Goal: Check status

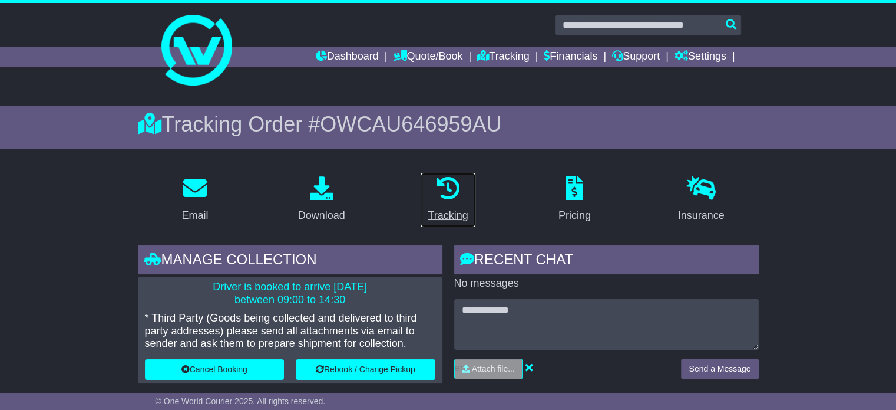
click at [447, 214] on div "Tracking" at bounding box center [448, 215] width 40 height 16
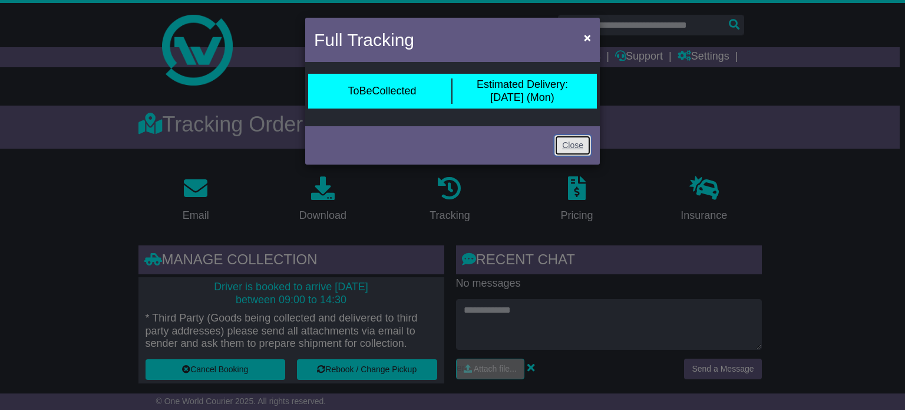
click at [573, 140] on link "Close" at bounding box center [572, 145] width 37 height 21
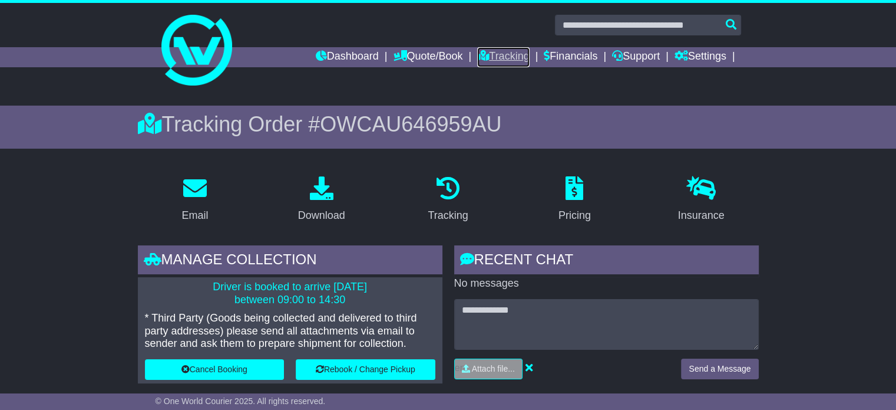
click at [495, 52] on link "Tracking" at bounding box center [503, 57] width 52 height 20
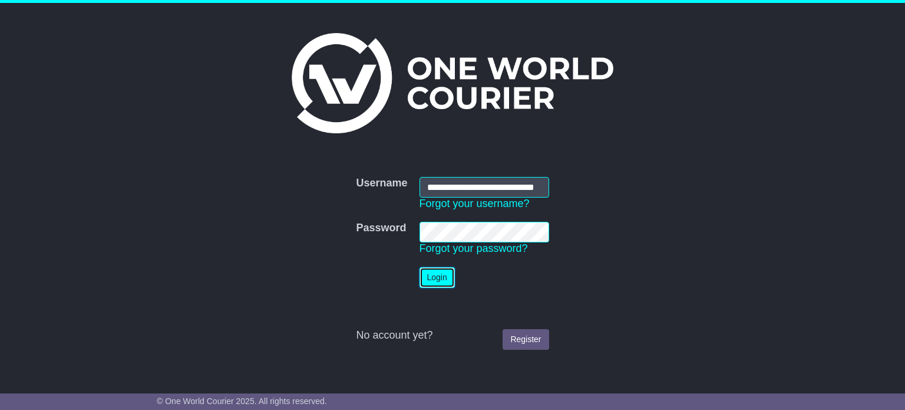
click at [435, 276] on button "Login" at bounding box center [437, 277] width 35 height 21
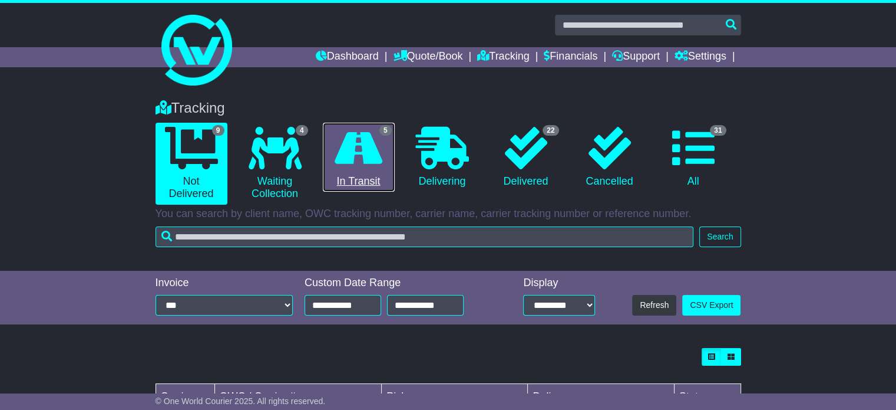
click at [364, 180] on link "5 In Transit" at bounding box center [359, 158] width 72 height 70
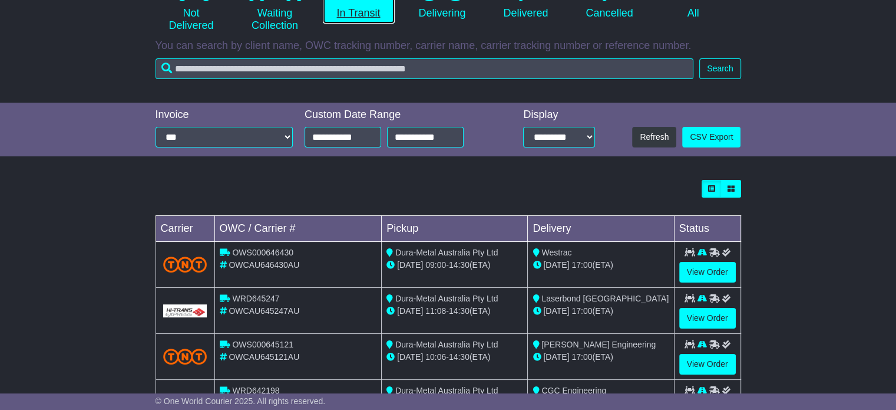
scroll to position [177, 0]
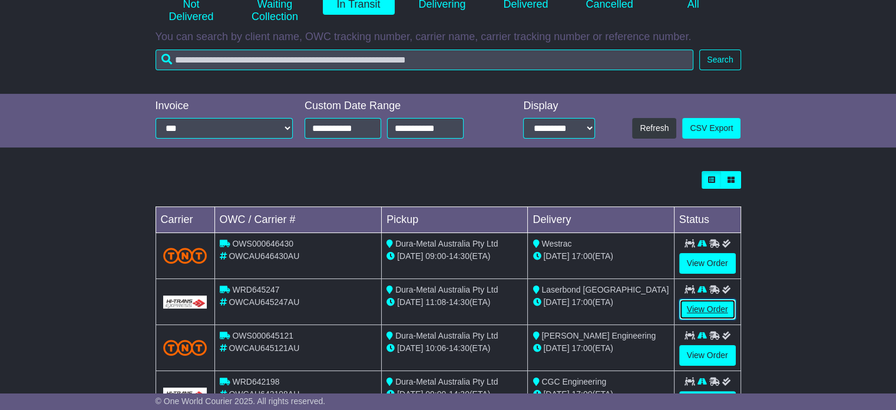
click at [705, 306] on link "View Order" at bounding box center [707, 309] width 57 height 21
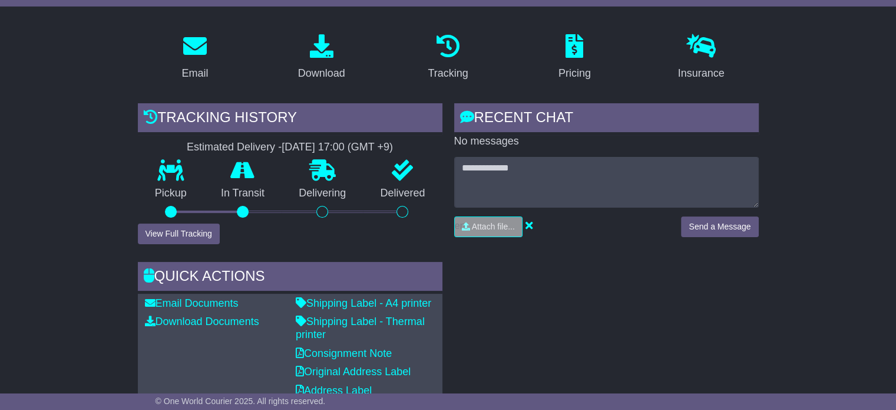
scroll to position [177, 0]
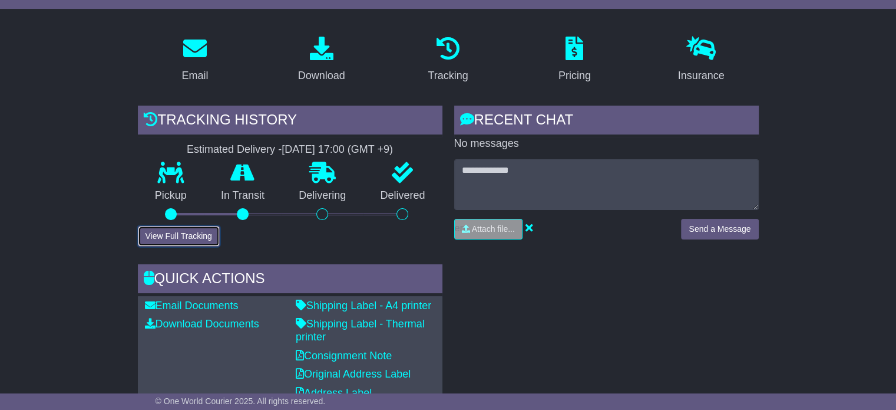
click at [179, 231] on button "View Full Tracking" at bounding box center [179, 236] width 82 height 21
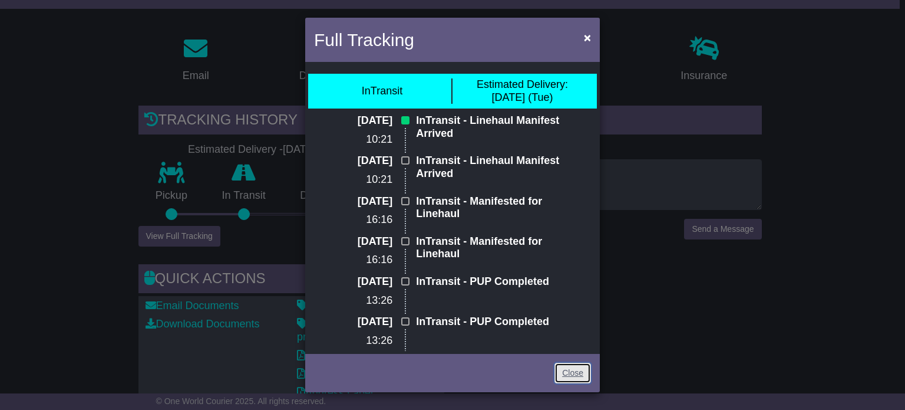
click at [567, 372] on link "Close" at bounding box center [572, 372] width 37 height 21
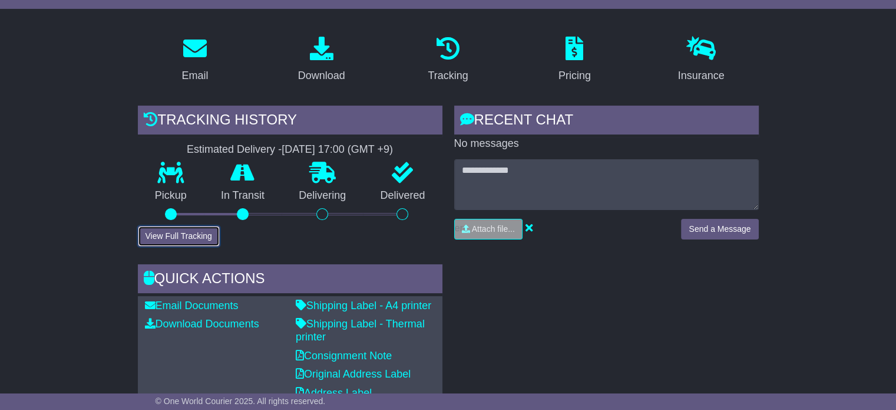
click at [189, 230] on button "View Full Tracking" at bounding box center [179, 236] width 82 height 21
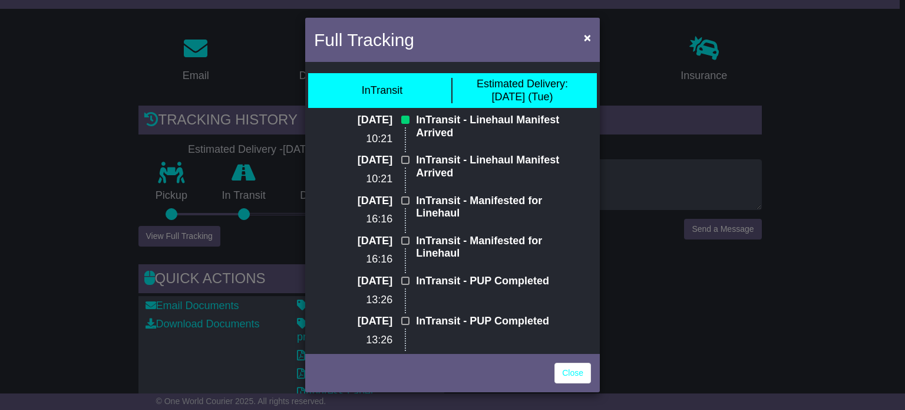
scroll to position [0, 0]
